Goal: Task Accomplishment & Management: Use online tool/utility

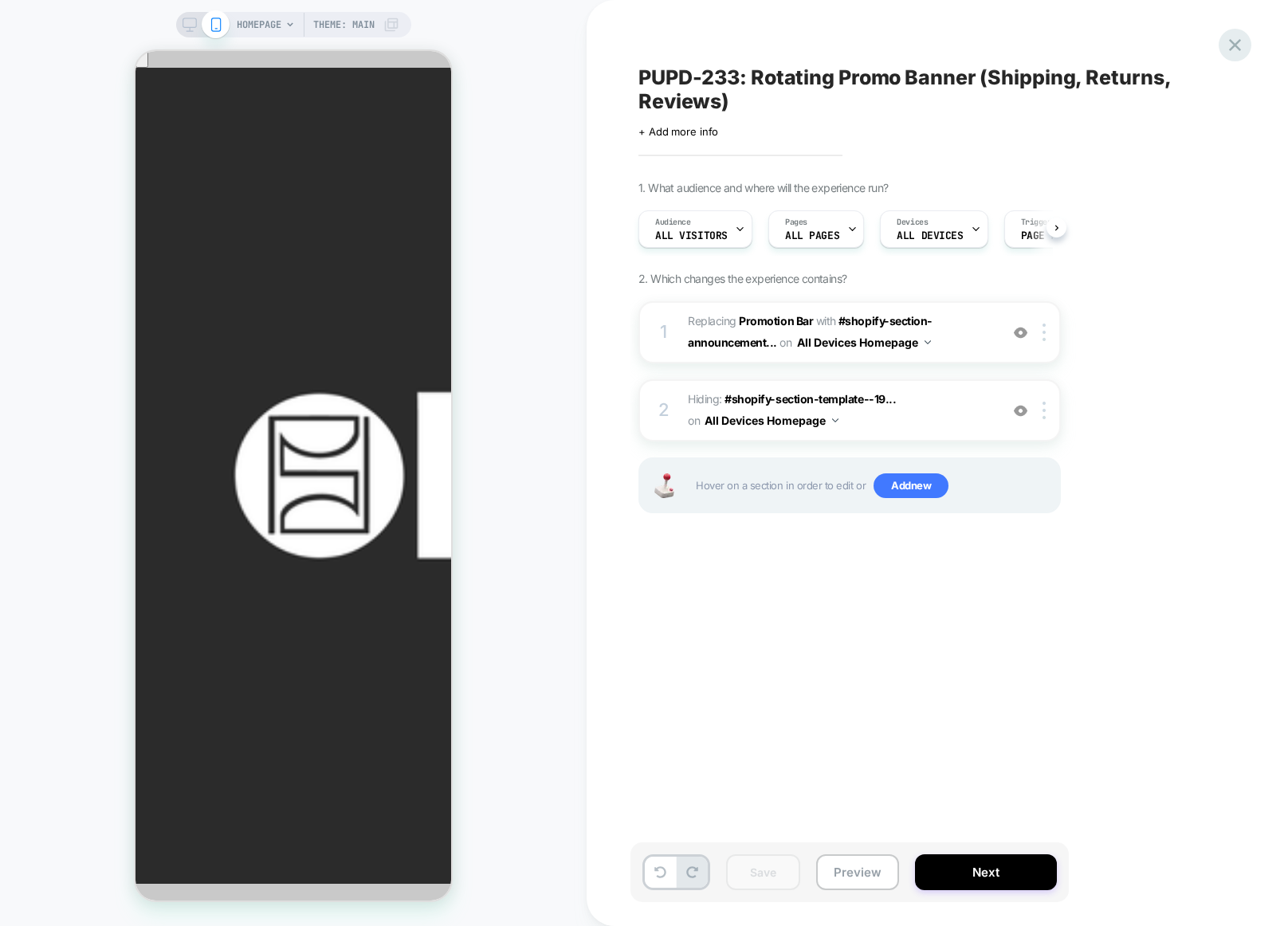
click at [1237, 44] on icon at bounding box center [1235, 45] width 12 height 12
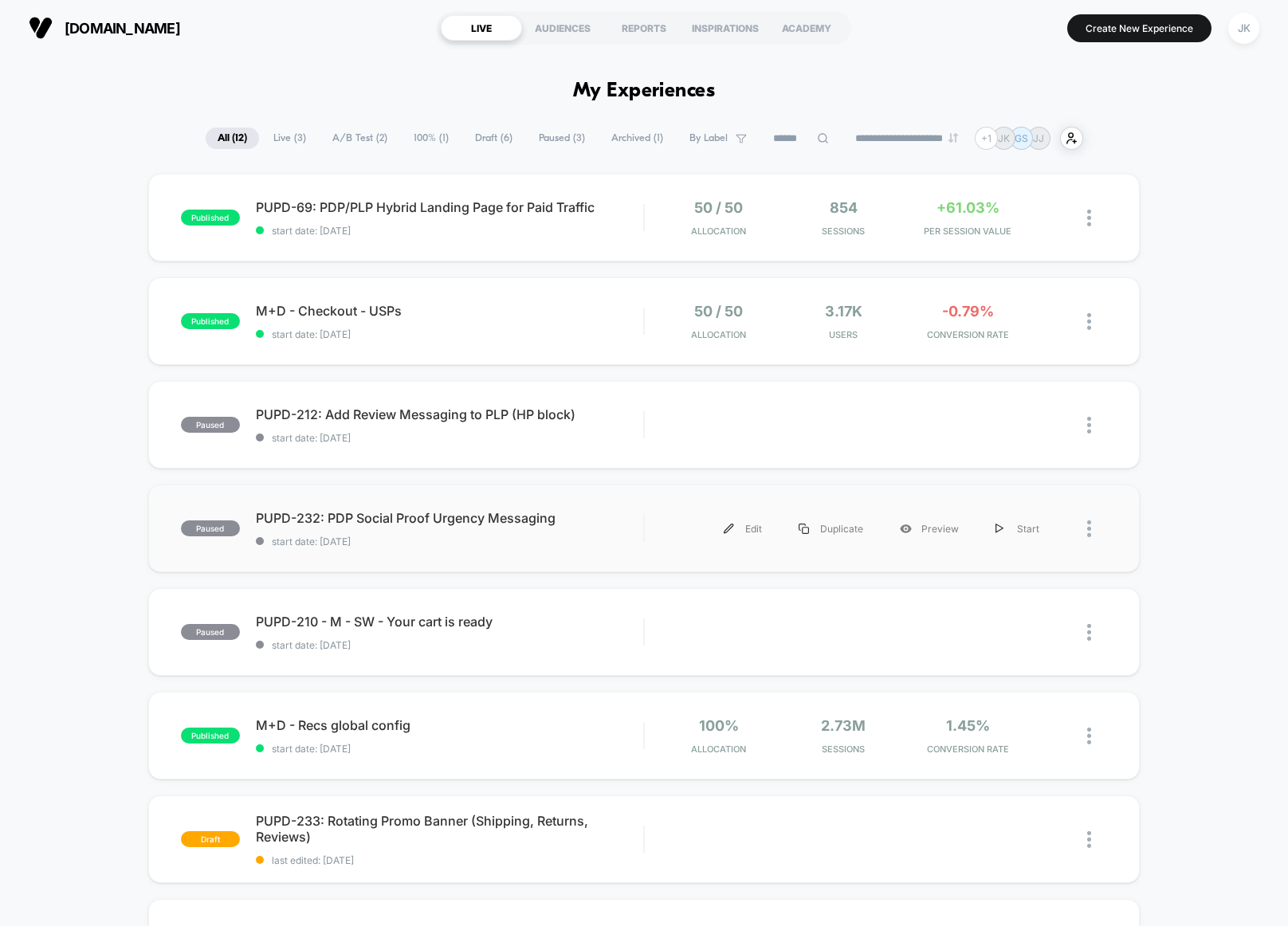
click at [979, 560] on div "paused PUPD-232: PDP Social Proof Urgency Messaging start date: [DATE] Edit Dup…" at bounding box center [643, 529] width 991 height 88
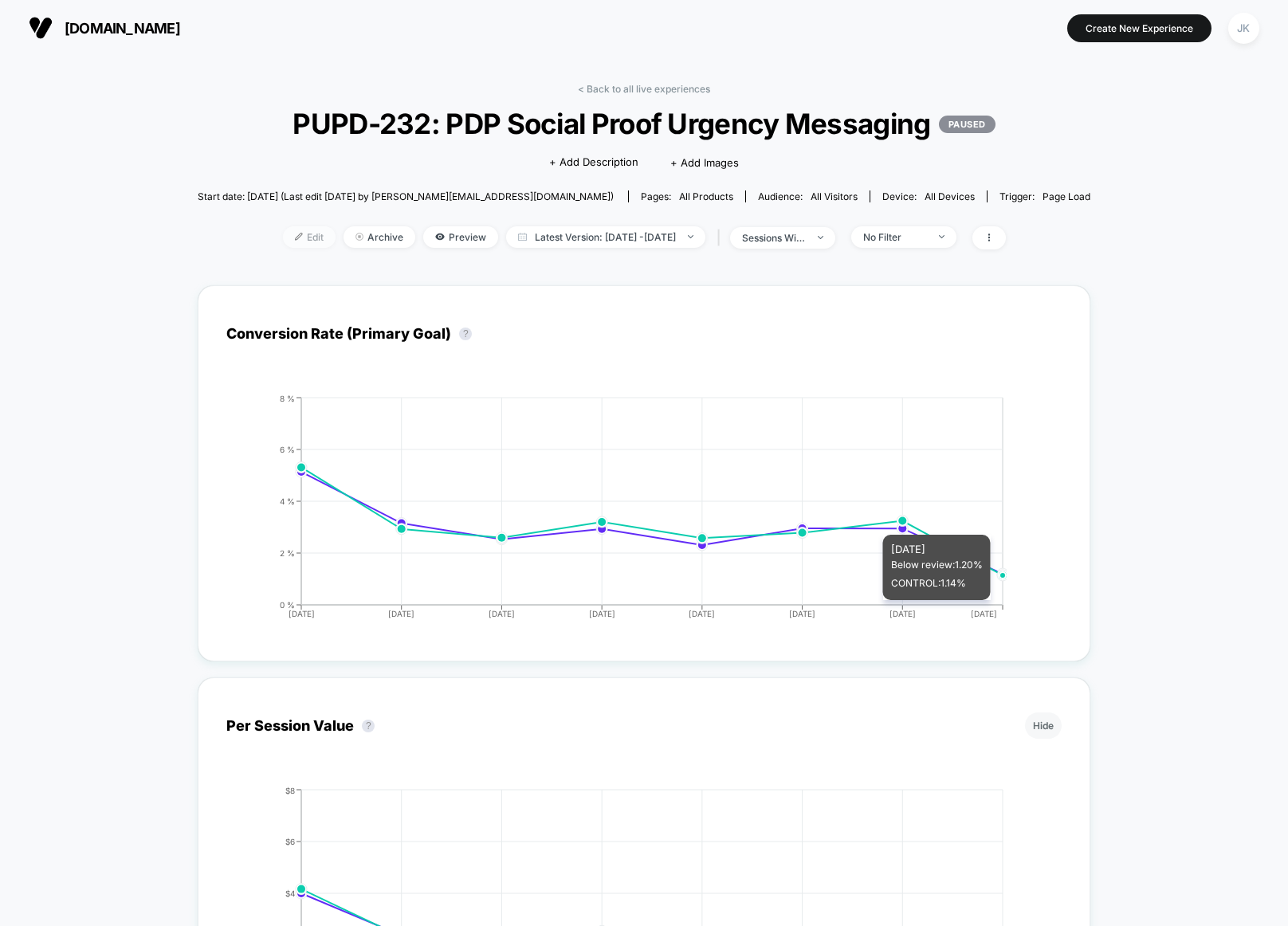
click at [284, 248] on span "Edit" at bounding box center [309, 237] width 52 height 22
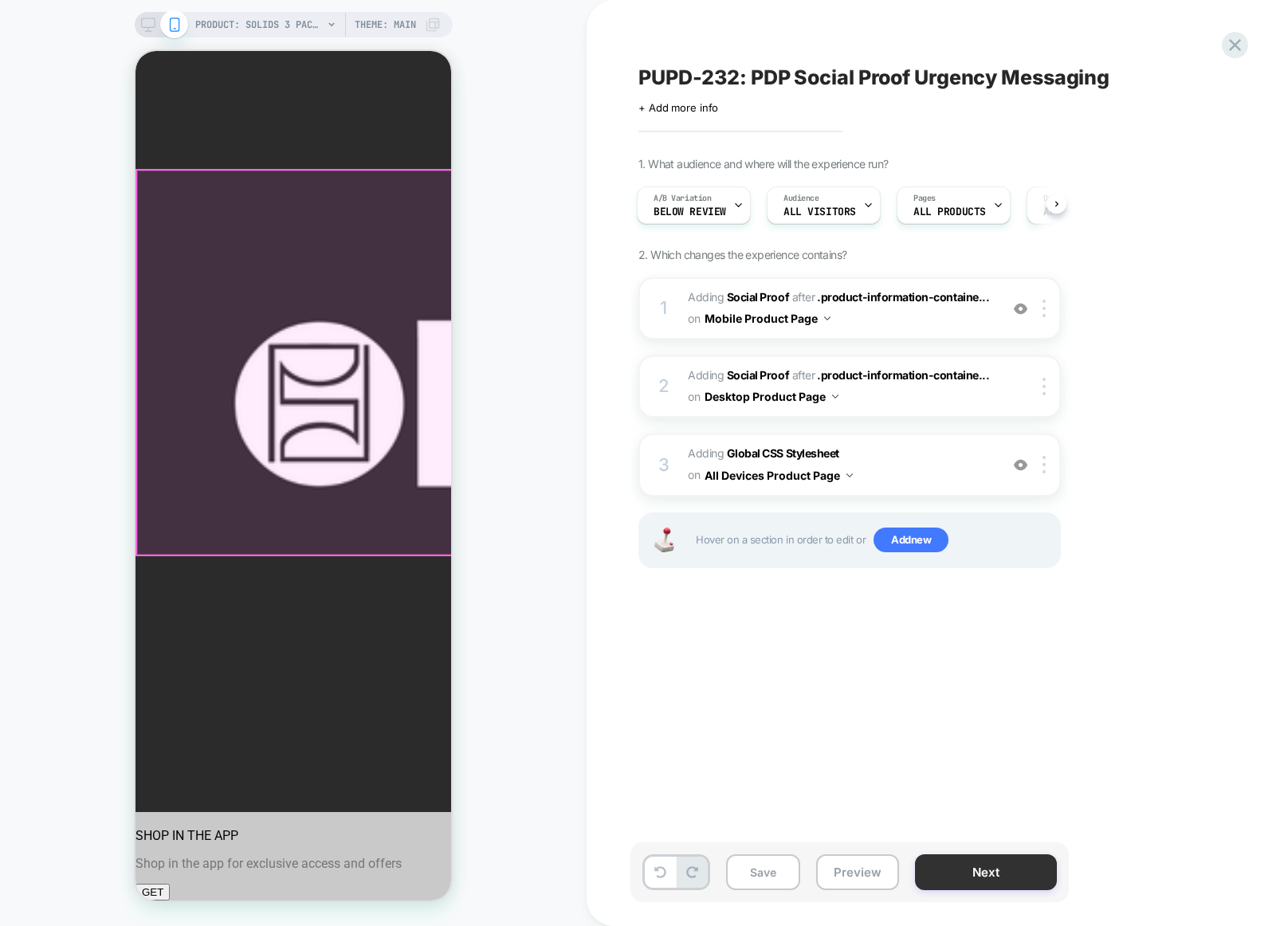
click at [978, 873] on button "Next" at bounding box center [986, 873] width 142 height 36
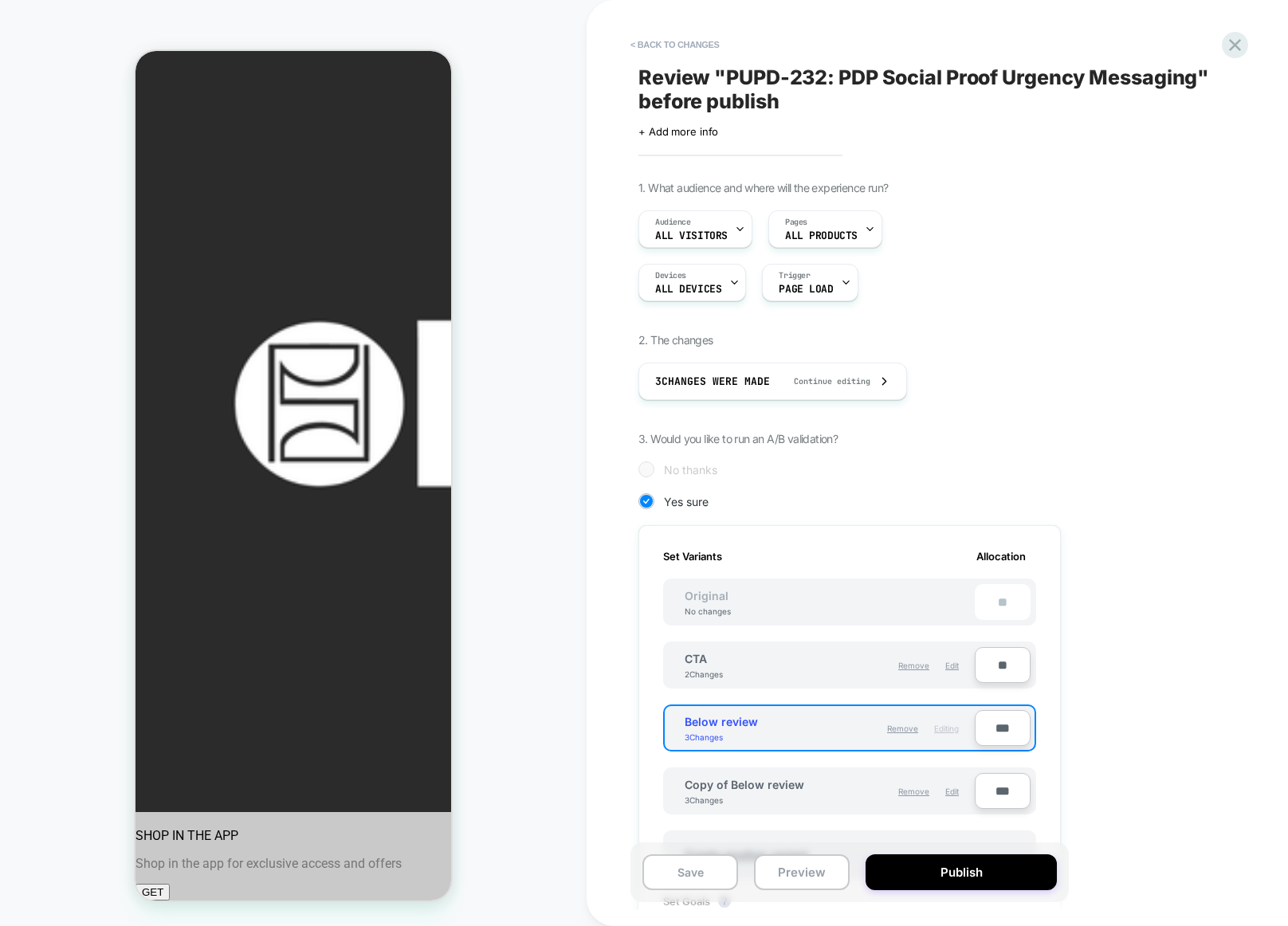
click at [978, 873] on button "Publish" at bounding box center [960, 873] width 191 height 36
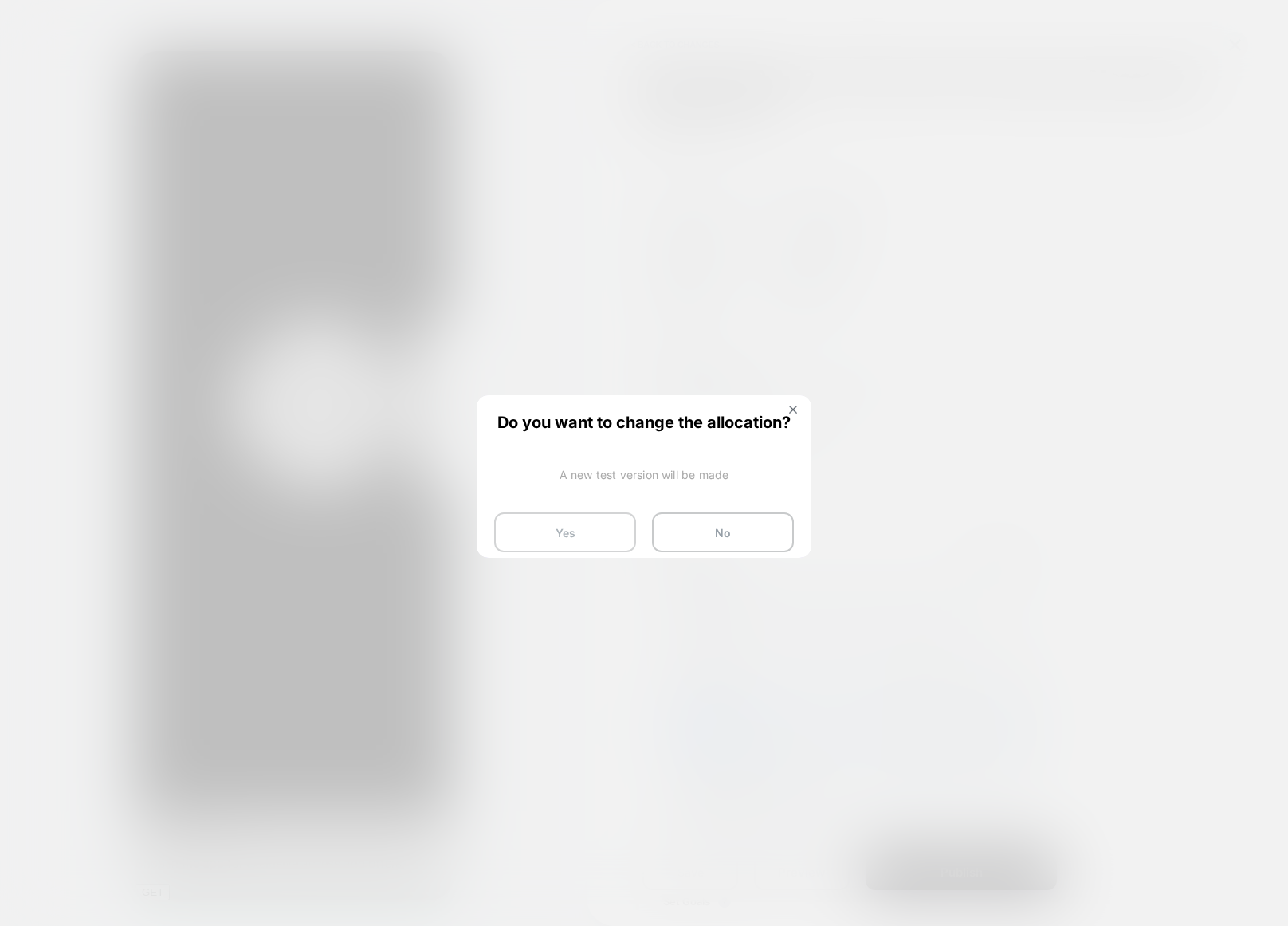
click at [572, 530] on button "Yes" at bounding box center [565, 532] width 142 height 40
